Goal: Transaction & Acquisition: Obtain resource

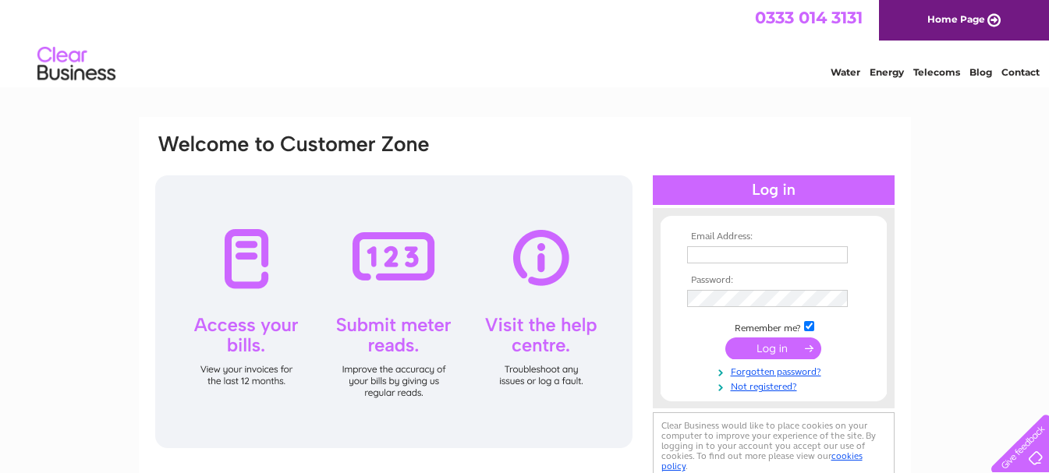
drag, startPoint x: 0, startPoint y: 0, endPoint x: 732, endPoint y: 253, distance: 774.8
click at [732, 253] on input "text" at bounding box center [767, 254] width 161 height 17
type input "ross.urquhart@blythswood.org"
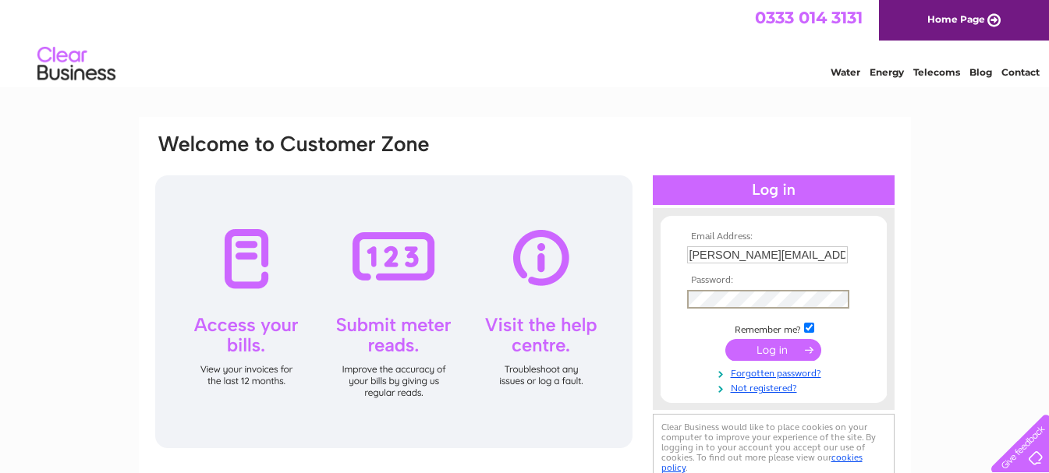
click at [725, 339] on input "submit" at bounding box center [773, 350] width 96 height 22
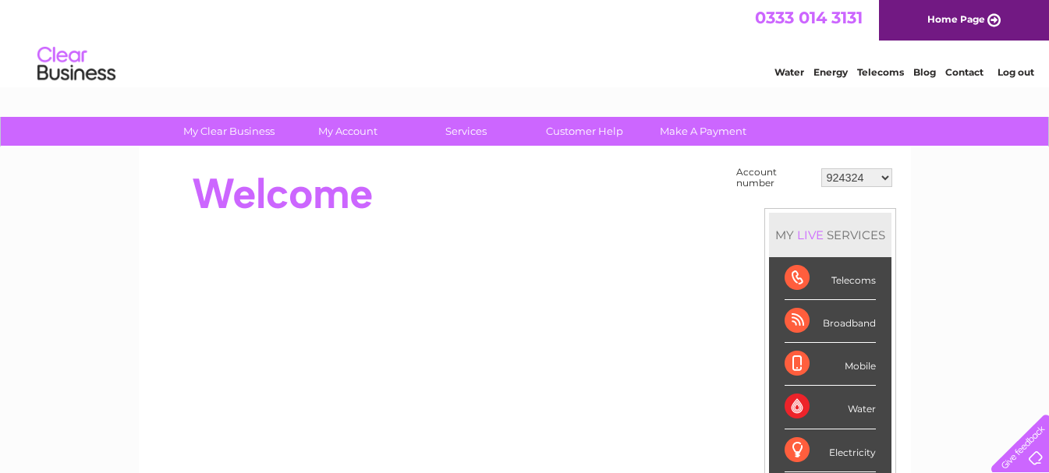
click at [880, 182] on select "924324 946647 950007 30304645" at bounding box center [856, 177] width 71 height 19
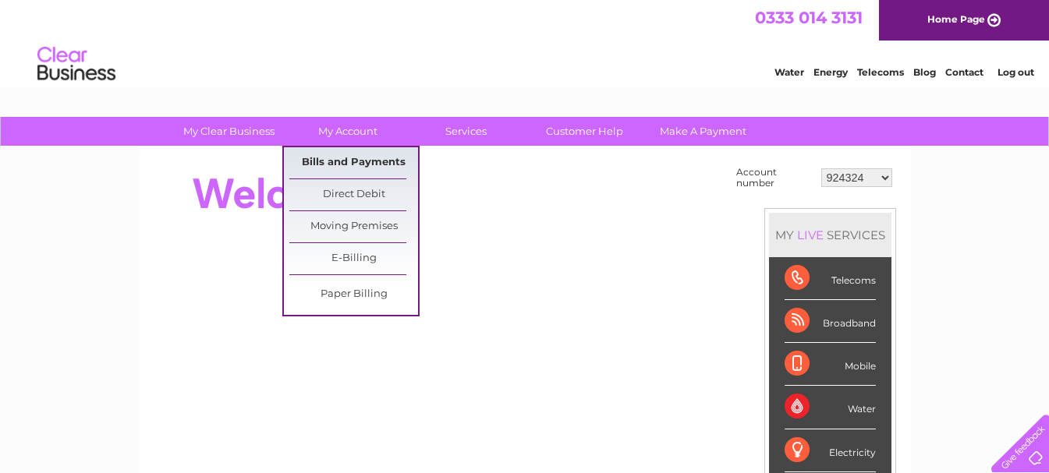
click at [346, 161] on link "Bills and Payments" at bounding box center [353, 162] width 129 height 31
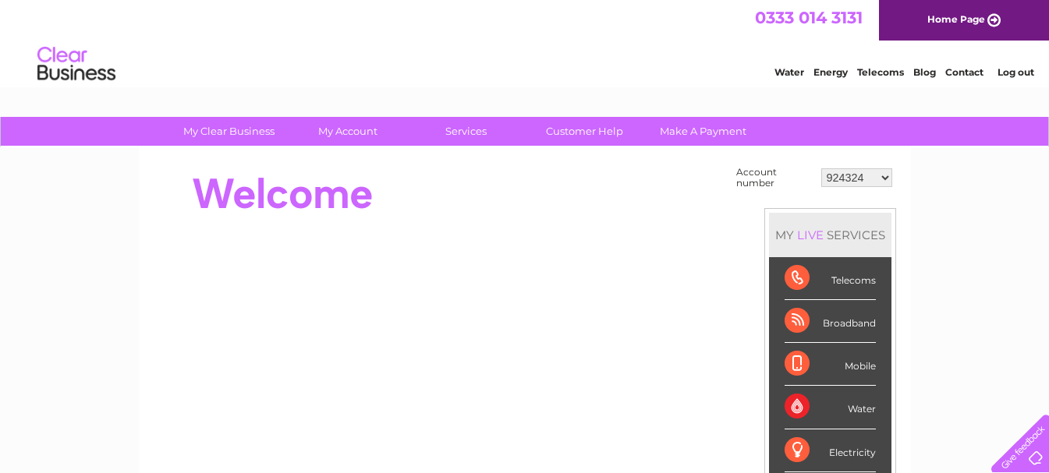
scroll to position [78, 0]
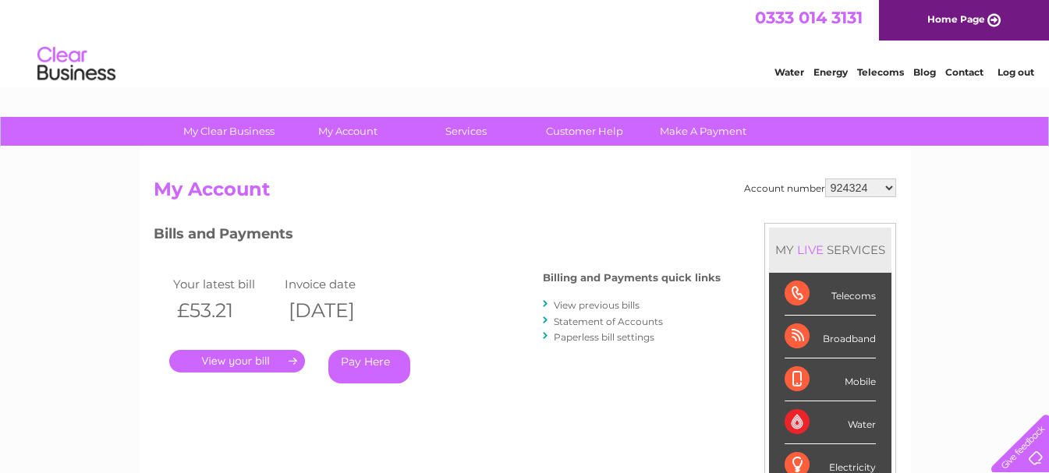
click at [890, 189] on select "924324 946647 950007 30304645" at bounding box center [860, 188] width 71 height 19
select select "950007"
click at [825, 179] on select "924324 946647 950007 30304645" at bounding box center [860, 188] width 71 height 19
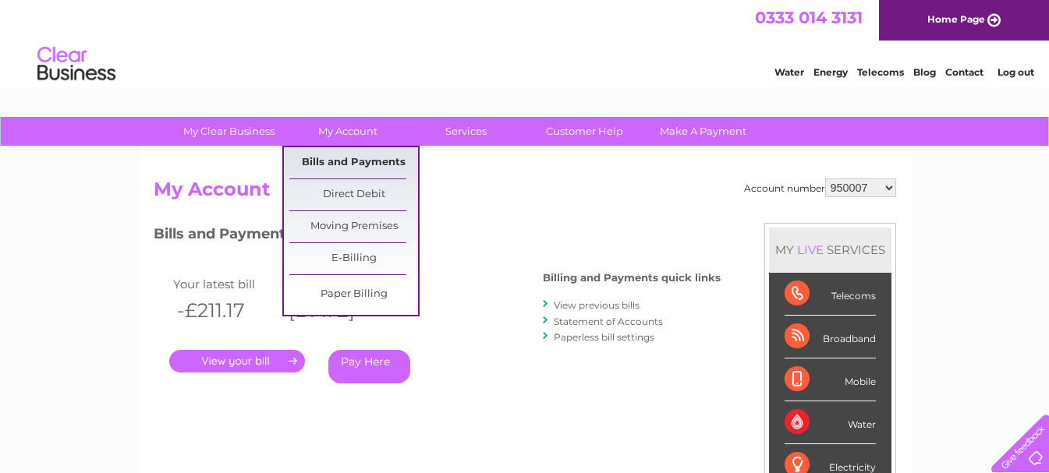
click at [363, 164] on link "Bills and Payments" at bounding box center [353, 162] width 129 height 31
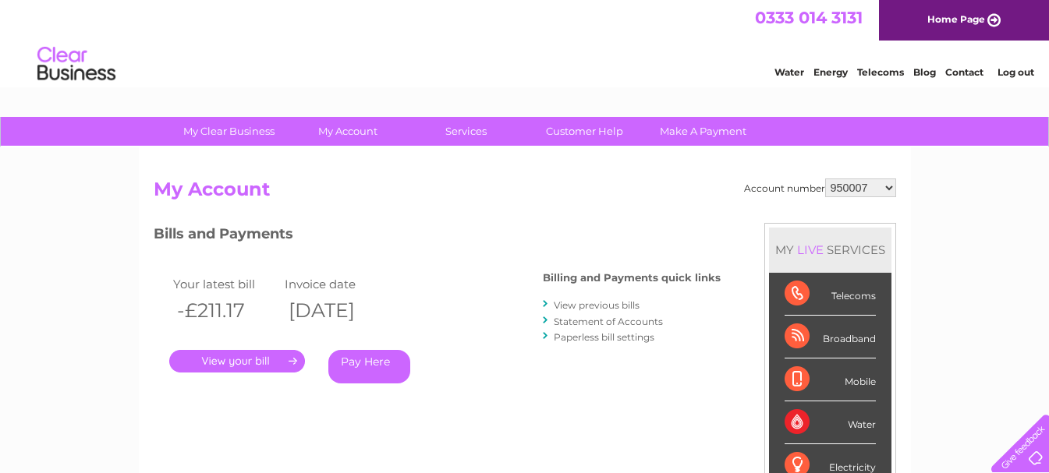
click at [885, 187] on select "924324 946647 950007 30304645" at bounding box center [860, 188] width 71 height 19
select select "946647"
click at [825, 179] on select "924324 946647 950007 30304645" at bounding box center [860, 188] width 71 height 19
click at [265, 362] on link "." at bounding box center [237, 361] width 136 height 23
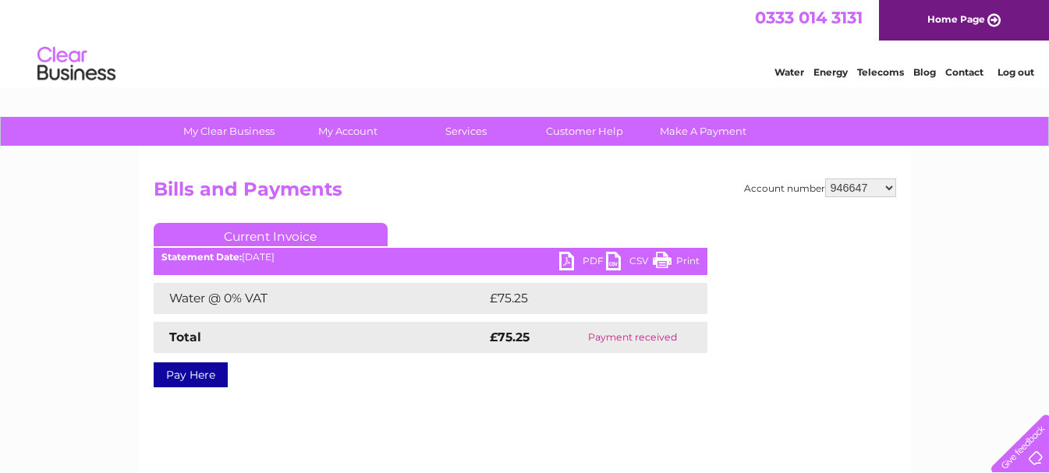
click at [590, 264] on link "PDF" at bounding box center [582, 263] width 47 height 23
click at [897, 187] on div "Account number 924324 946647 950007 30304645 Bills and Payments Current Invoice…" at bounding box center [525, 365] width 772 height 437
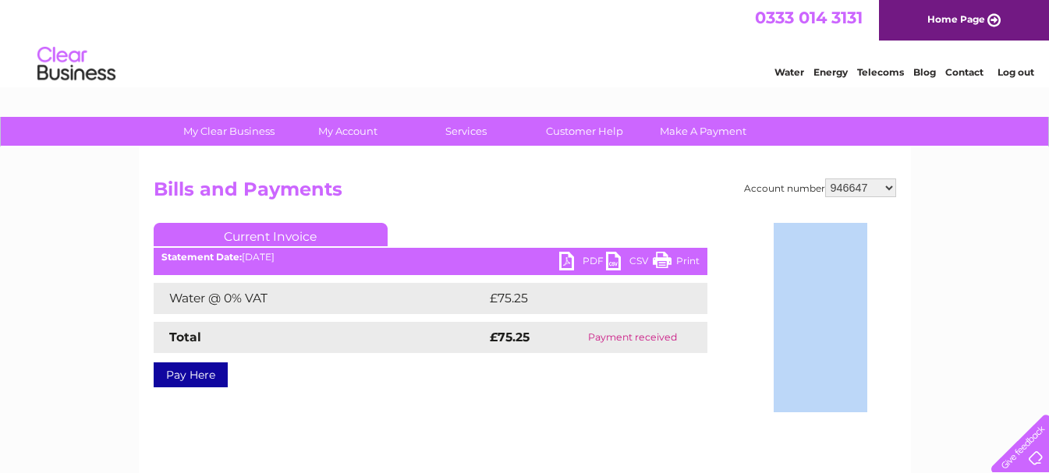
click at [897, 189] on div "Account number 924324 946647 950007 30304645 Bills and Payments Current Invoice…" at bounding box center [525, 365] width 772 height 437
click at [894, 189] on select "924324 946647 950007 30304645" at bounding box center [860, 188] width 71 height 19
select select "30304645"
click at [825, 179] on select "924324 946647 950007 30304645" at bounding box center [860, 188] width 71 height 19
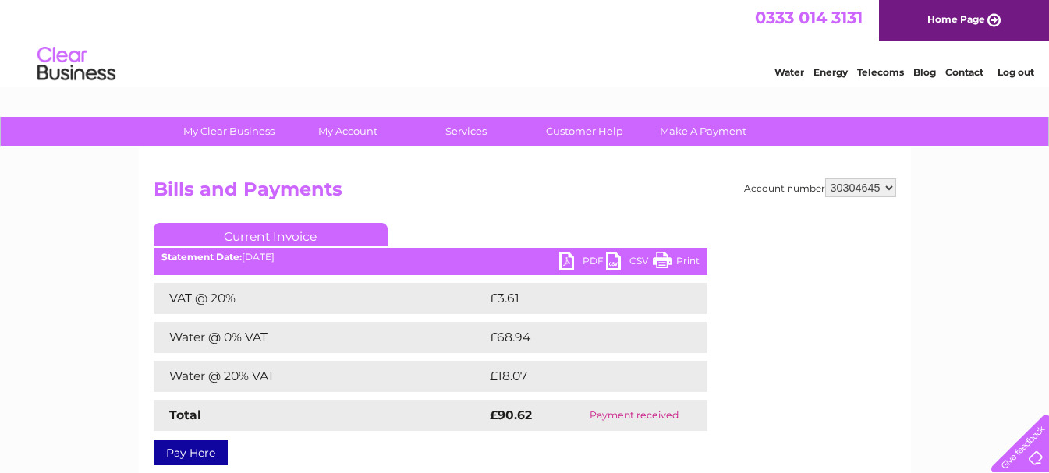
click at [887, 189] on select "924324 946647 950007 30304645" at bounding box center [860, 188] width 71 height 19
click at [564, 185] on h2 "Bills and Payments" at bounding box center [525, 194] width 742 height 30
click at [887, 186] on select "924324 946647 950007 30304645" at bounding box center [860, 188] width 71 height 19
select select "950007"
click at [825, 179] on select "924324 946647 950007 30304645" at bounding box center [860, 188] width 71 height 19
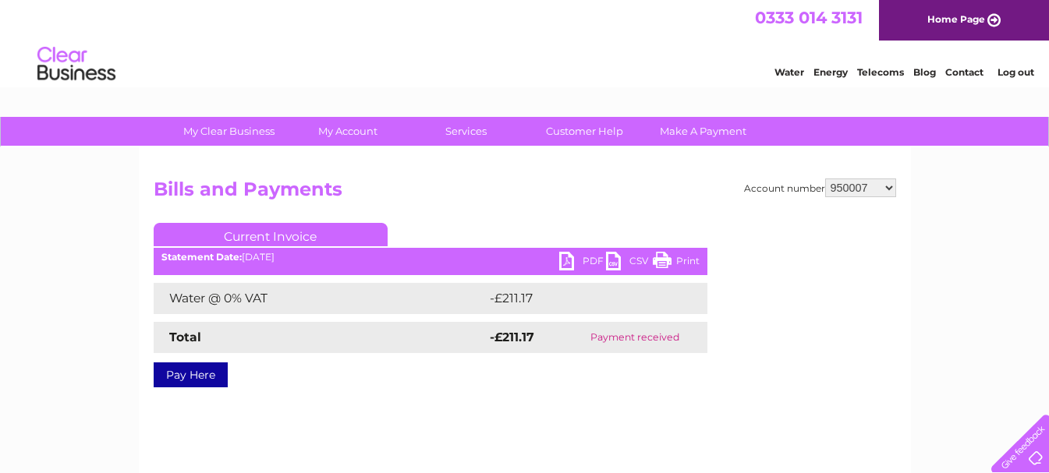
click at [579, 260] on link "PDF" at bounding box center [582, 263] width 47 height 23
drag, startPoint x: 601, startPoint y: 56, endPoint x: 584, endPoint y: 61, distance: 17.8
click at [601, 57] on div "Water Energy Telecoms Blog Contact Log out" at bounding box center [524, 66] width 1049 height 51
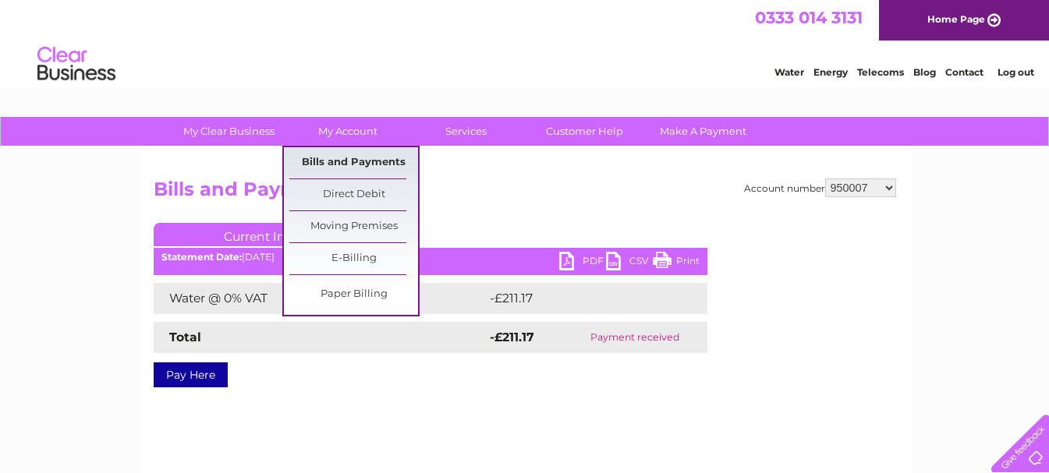
click at [350, 161] on link "Bills and Payments" at bounding box center [353, 162] width 129 height 31
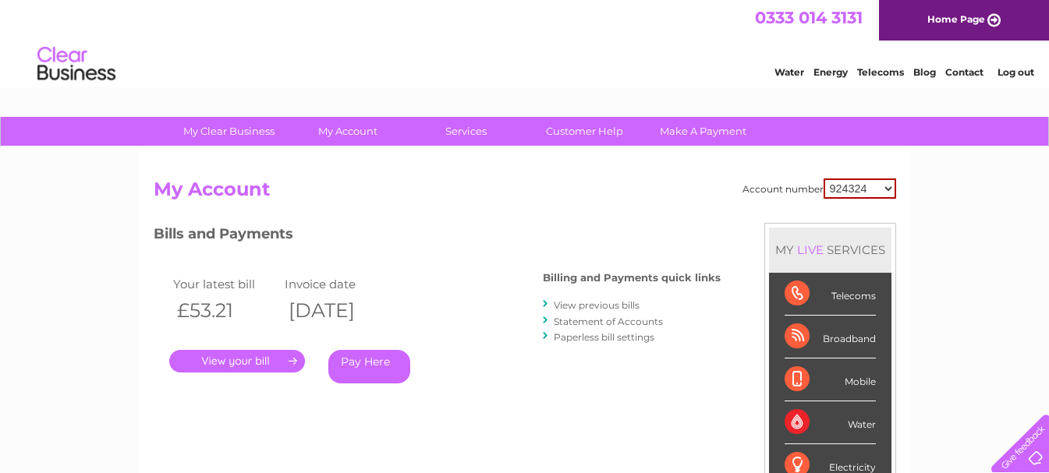
click at [595, 303] on link "View previous bills" at bounding box center [597, 305] width 86 height 12
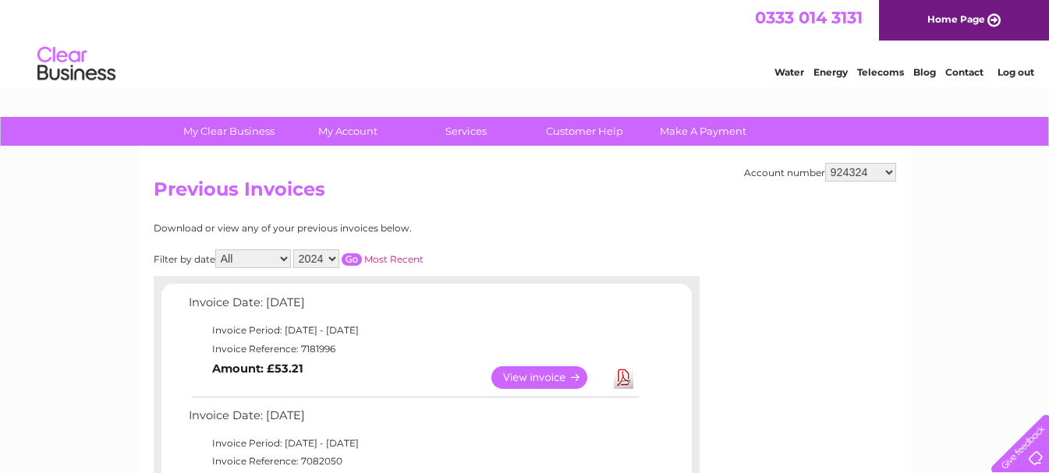
click at [888, 168] on select "924324 946647 950007 30304645" at bounding box center [860, 172] width 71 height 19
click at [534, 203] on h2 "Previous Invoices" at bounding box center [525, 194] width 742 height 30
click at [501, 230] on div "Download or view any of your previous invoices below." at bounding box center [358, 228] width 409 height 11
click at [530, 379] on link "View" at bounding box center [548, 377] width 115 height 23
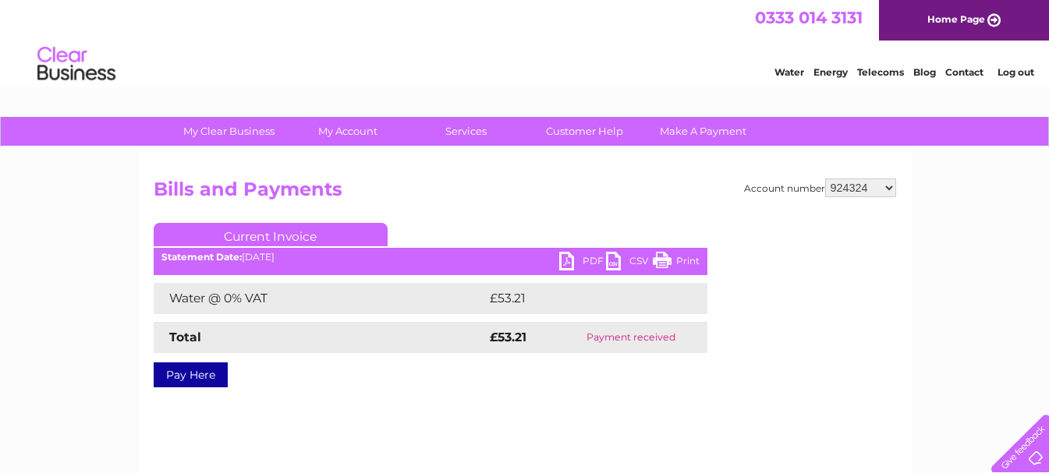
click at [891, 189] on select "924324 946647 950007 30304645" at bounding box center [860, 188] width 71 height 19
click at [673, 182] on h2 "Bills and Payments" at bounding box center [525, 194] width 742 height 30
click at [888, 189] on select "924324 946647 950007 30304645" at bounding box center [860, 188] width 71 height 19
select select "30304645"
click at [825, 179] on select "924324 946647 950007 30304645" at bounding box center [860, 188] width 71 height 19
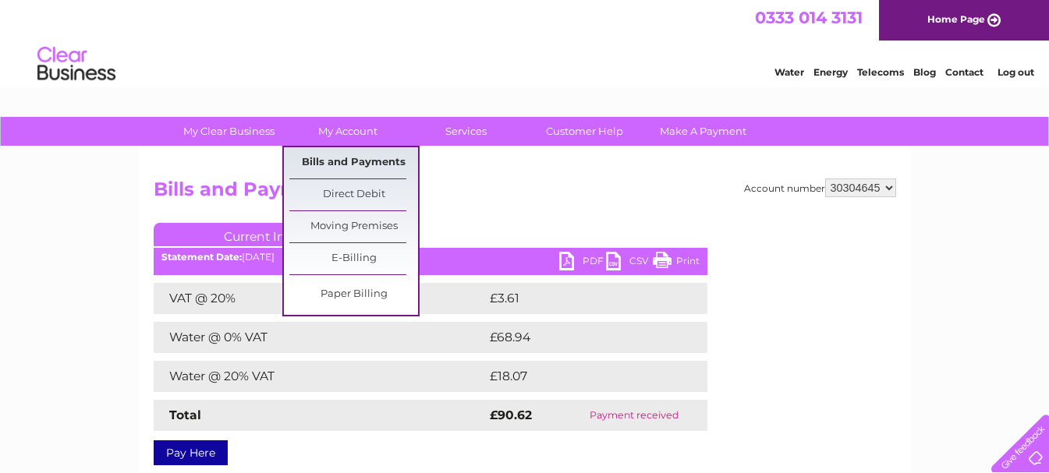
click at [360, 161] on link "Bills and Payments" at bounding box center [353, 162] width 129 height 31
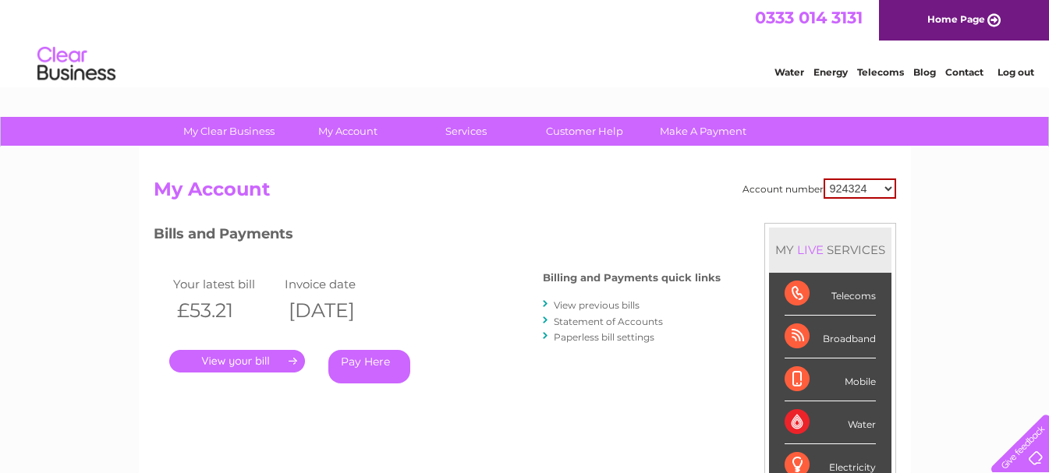
click at [885, 186] on select "924324 946647 950007 30304645" at bounding box center [859, 189] width 73 height 20
select select "30304645"
click at [823, 179] on select "924324 946647 950007 30304645" at bounding box center [859, 189] width 73 height 20
click at [584, 303] on link "View previous bills" at bounding box center [597, 305] width 86 height 12
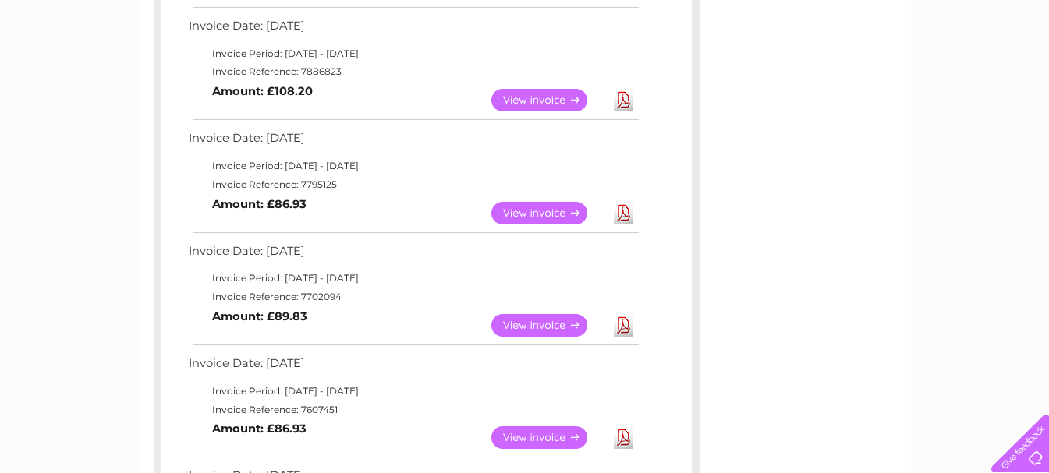
scroll to position [234, 0]
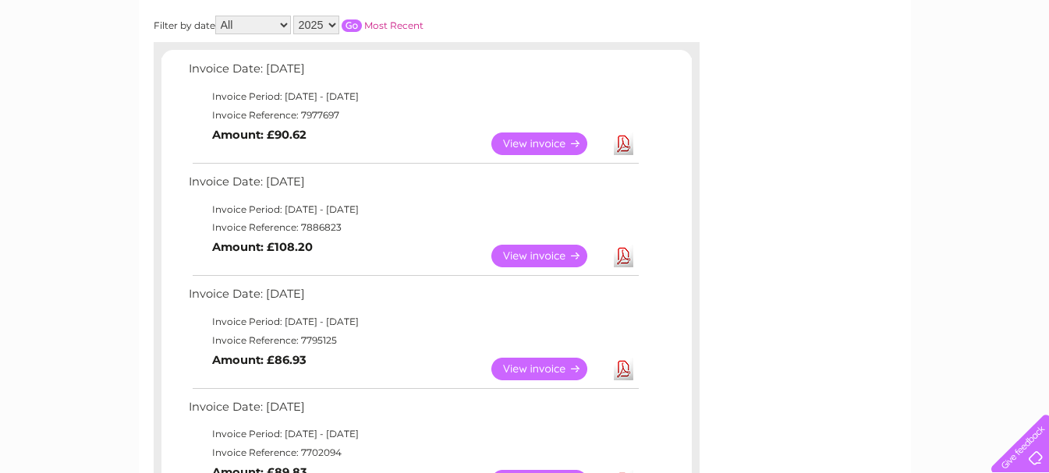
click at [534, 140] on link "View" at bounding box center [548, 144] width 115 height 23
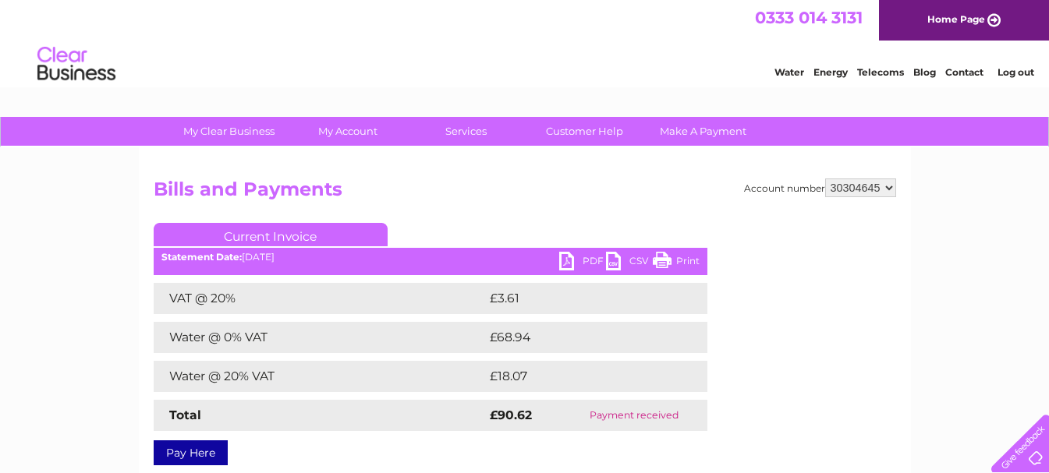
click at [594, 259] on link "PDF" at bounding box center [582, 263] width 47 height 23
click at [572, 50] on div "Water Energy Telecoms Blog Contact Log out" at bounding box center [524, 66] width 1049 height 51
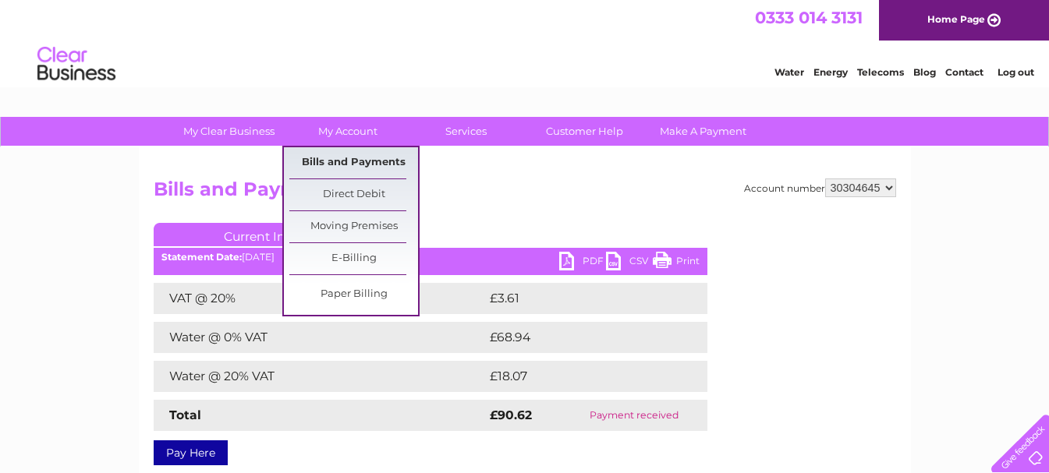
click at [338, 160] on link "Bills and Payments" at bounding box center [353, 162] width 129 height 31
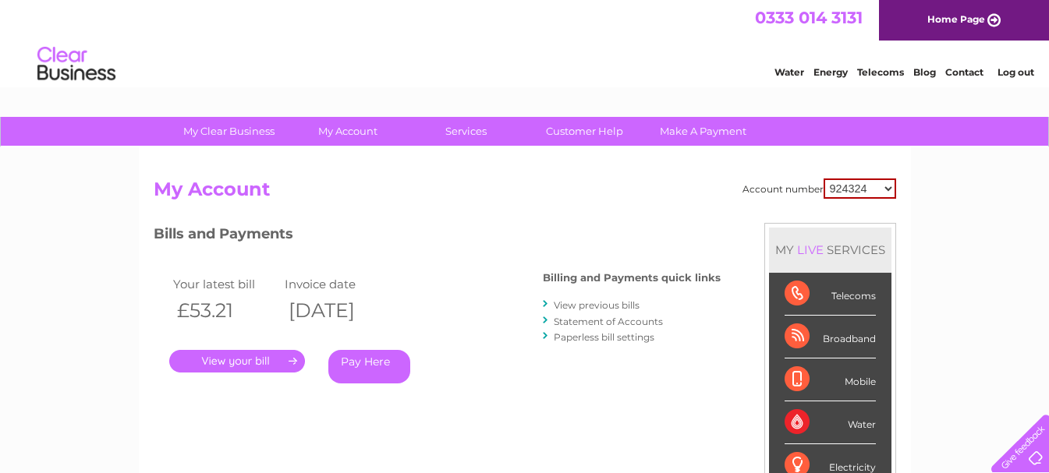
click at [889, 189] on select "924324 946647 950007 30304645" at bounding box center [859, 189] width 73 height 20
select select "30304645"
click at [823, 179] on select "924324 946647 950007 30304645" at bounding box center [859, 189] width 73 height 20
click at [586, 308] on link "View previous bills" at bounding box center [597, 305] width 86 height 12
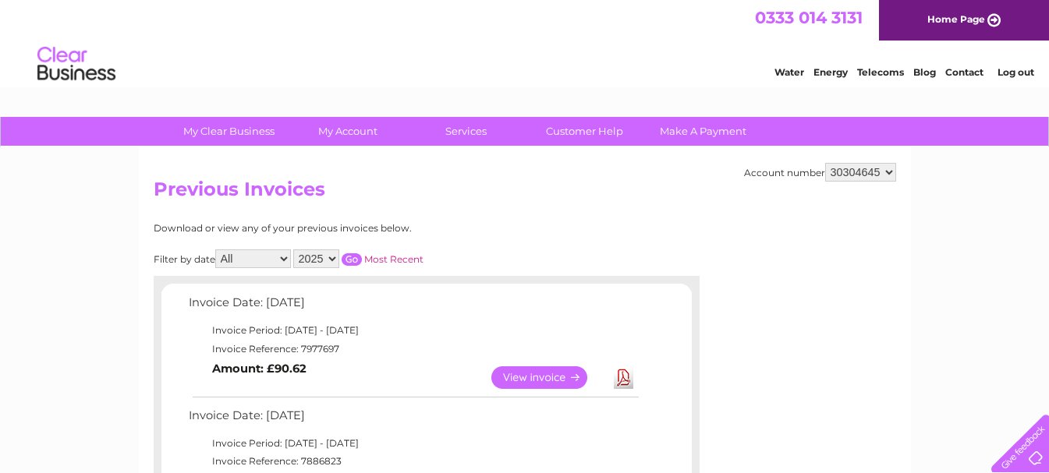
scroll to position [234, 0]
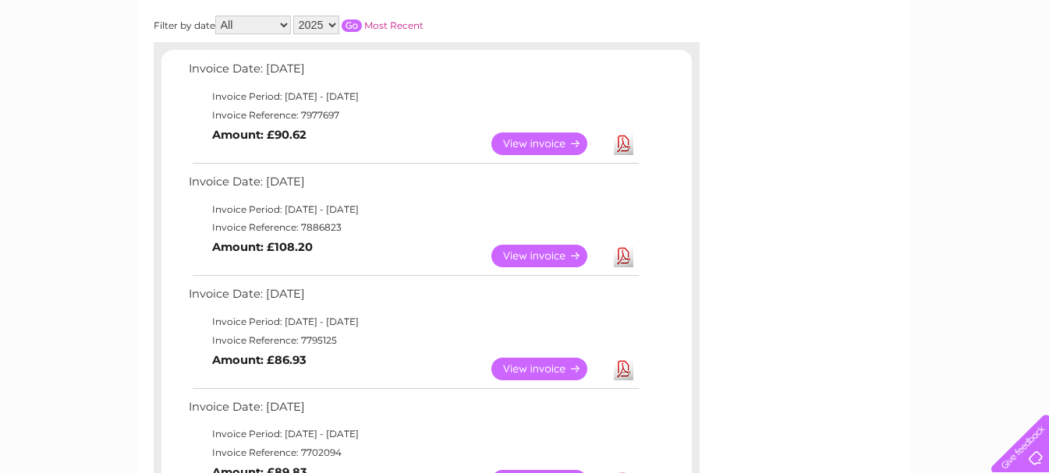
click at [533, 256] on link "View" at bounding box center [548, 256] width 115 height 23
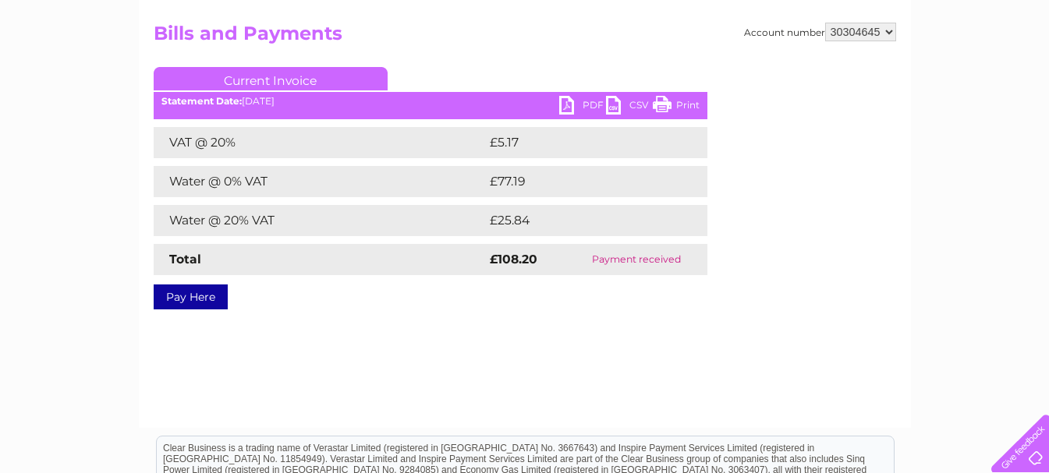
scroll to position [78, 0]
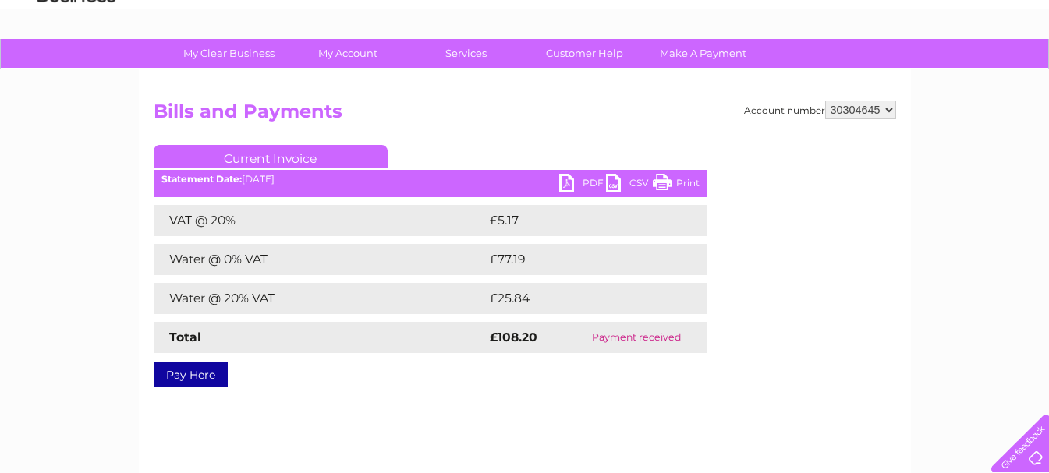
click at [590, 186] on link "PDF" at bounding box center [582, 185] width 47 height 23
click at [600, 131] on div "Account number 924324 946647 950007 30304645 Bills and Payments Current Invoice…" at bounding box center [525, 241] width 742 height 281
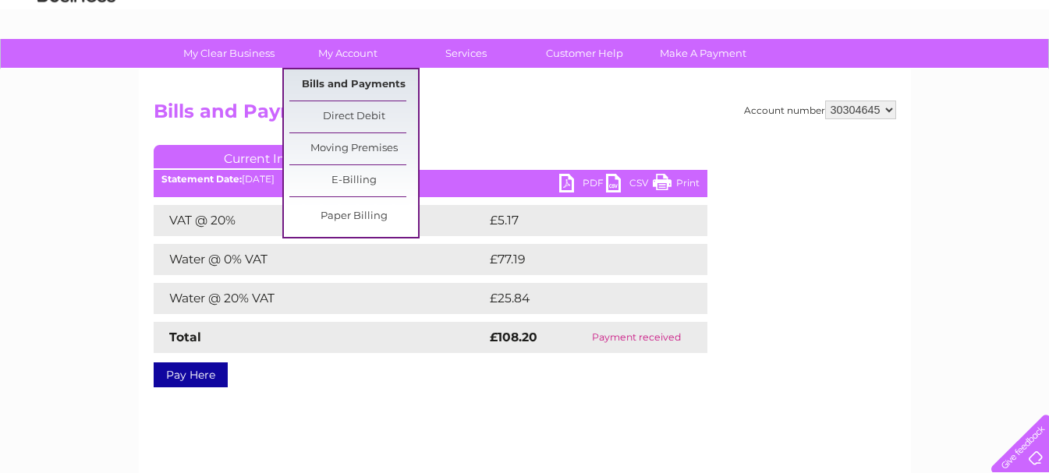
click at [363, 84] on link "Bills and Payments" at bounding box center [353, 84] width 129 height 31
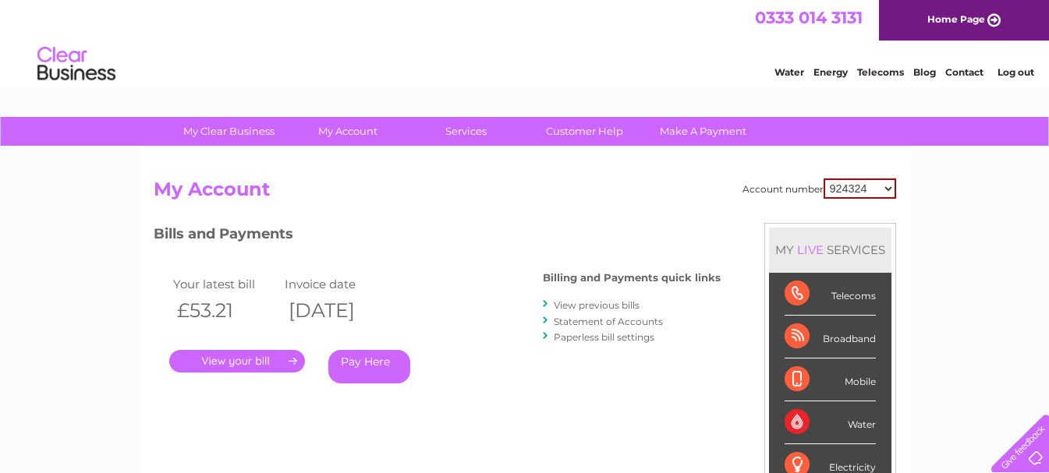
click at [890, 182] on select "924324 946647 950007 30304645" at bounding box center [859, 189] width 73 height 20
select select "30304645"
click at [823, 179] on select "924324 946647 950007 30304645" at bounding box center [859, 189] width 73 height 20
drag, startPoint x: 238, startPoint y: 363, endPoint x: 286, endPoint y: 364, distance: 48.4
click at [238, 364] on link "." at bounding box center [237, 361] width 136 height 23
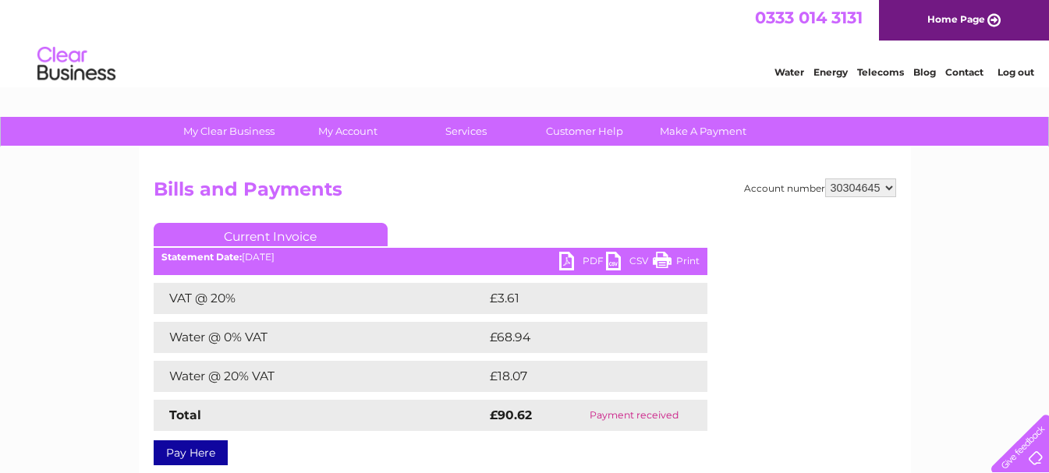
click at [583, 259] on link "PDF" at bounding box center [582, 263] width 47 height 23
drag, startPoint x: 532, startPoint y: 70, endPoint x: 666, endPoint y: 62, distance: 134.4
click at [538, 69] on div "Water Energy Telecoms Blog Contact Log out" at bounding box center [524, 66] width 1049 height 51
click at [888, 190] on select "924324 946647 950007 30304645" at bounding box center [860, 188] width 71 height 19
select select "950007"
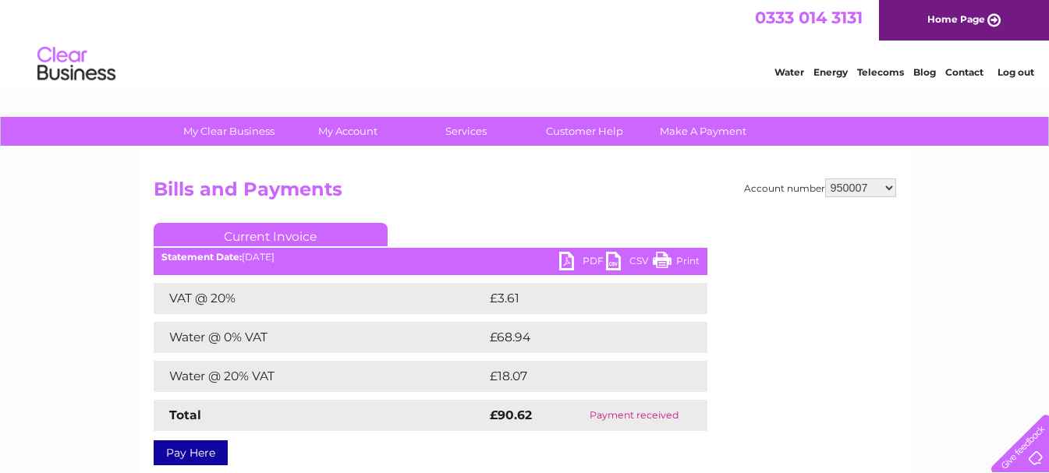
click at [825, 179] on select "924324 946647 950007 30304645" at bounding box center [860, 188] width 71 height 19
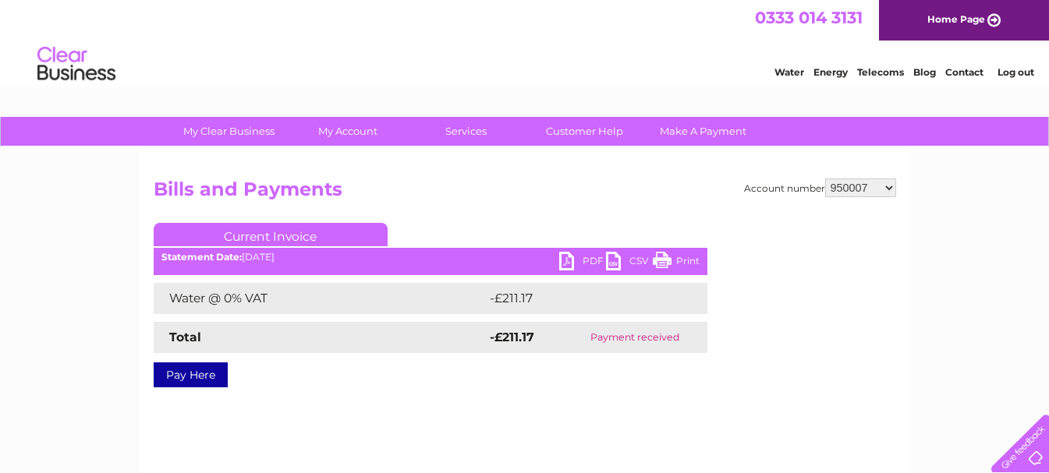
click at [585, 263] on link "PDF" at bounding box center [582, 263] width 47 height 23
click at [594, 258] on link "PDF" at bounding box center [582, 263] width 47 height 23
